Goal: Transaction & Acquisition: Purchase product/service

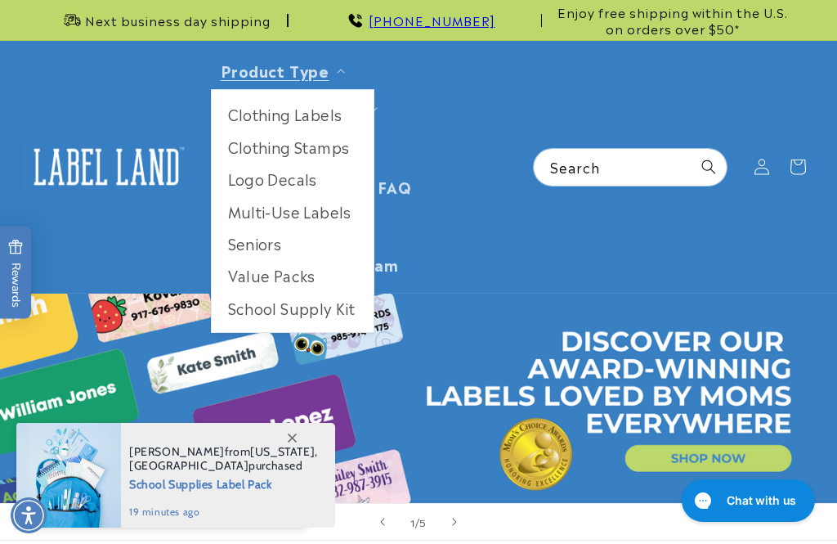
click at [334, 210] on link "Multi-Use Labels" at bounding box center [293, 211] width 162 height 32
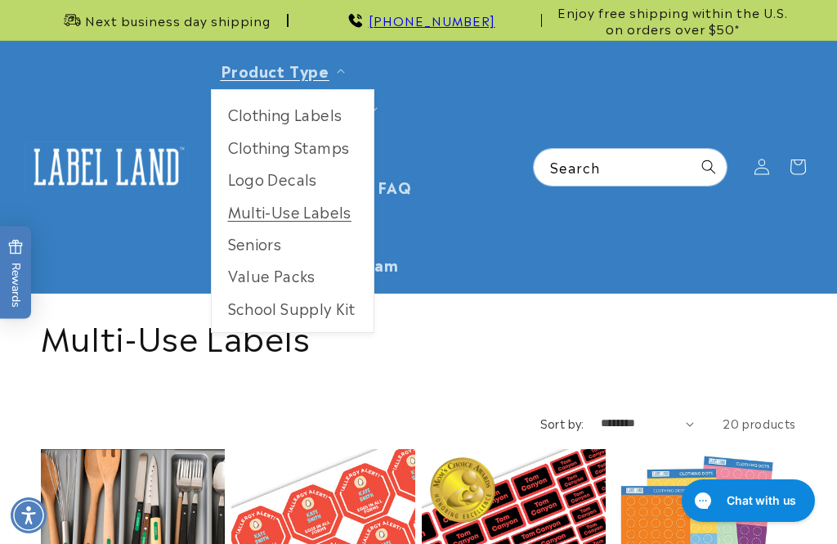
click at [316, 78] on link "Product Type" at bounding box center [275, 70] width 109 height 22
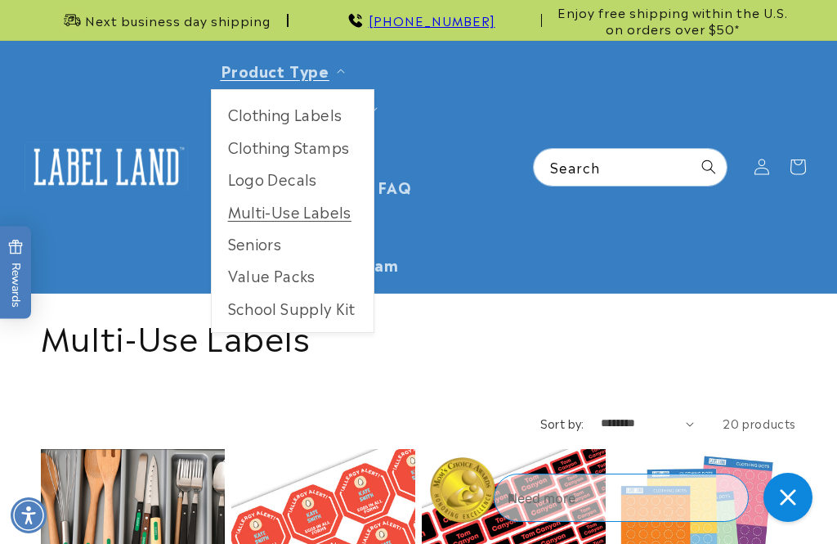
click at [324, 118] on link "Clothing Labels" at bounding box center [293, 114] width 162 height 32
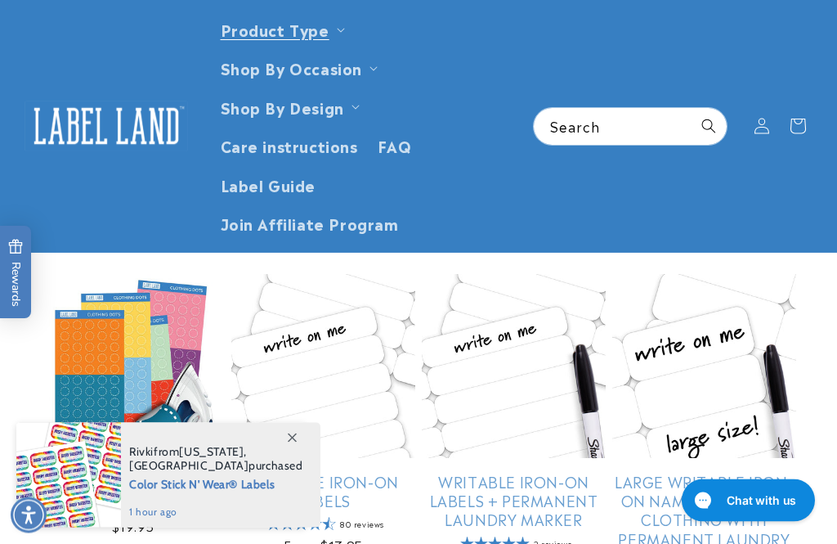
scroll to position [432, 0]
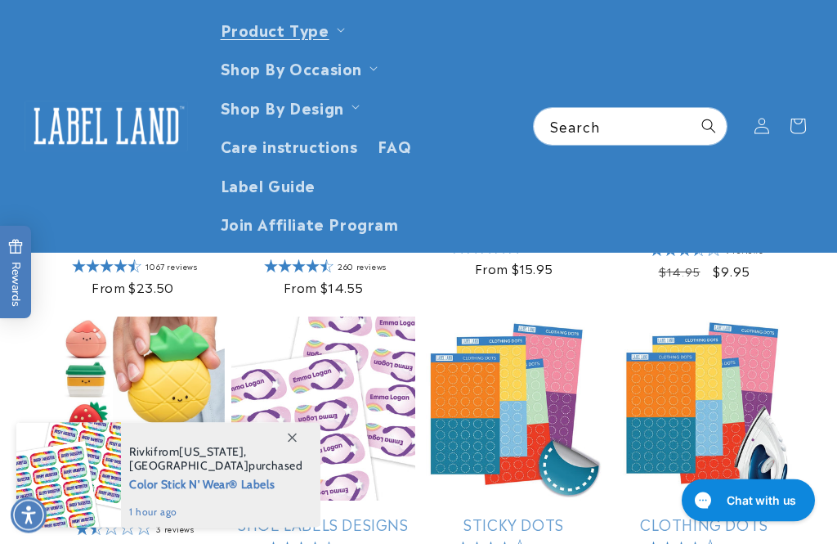
click at [108, 139] on img at bounding box center [107, 126] width 164 height 51
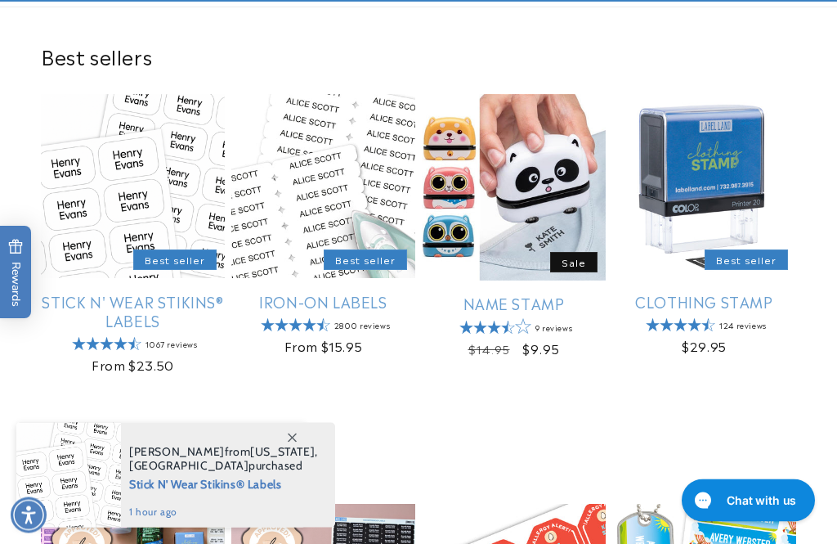
scroll to position [533, 0]
click at [95, 292] on link "Stick N' Wear Stikins® Labels" at bounding box center [133, 311] width 184 height 38
